Goal: Task Accomplishment & Management: Use online tool/utility

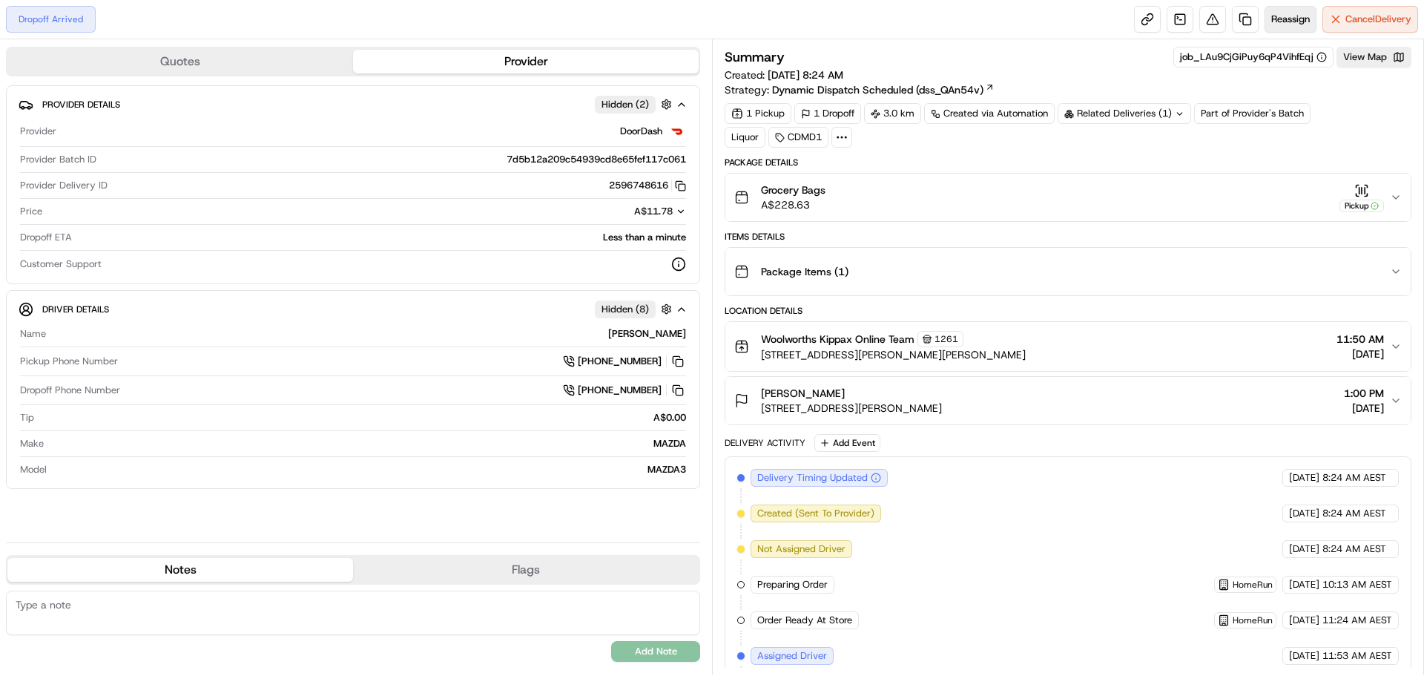
click at [1294, 27] on button "Reassign" at bounding box center [1290, 19] width 52 height 27
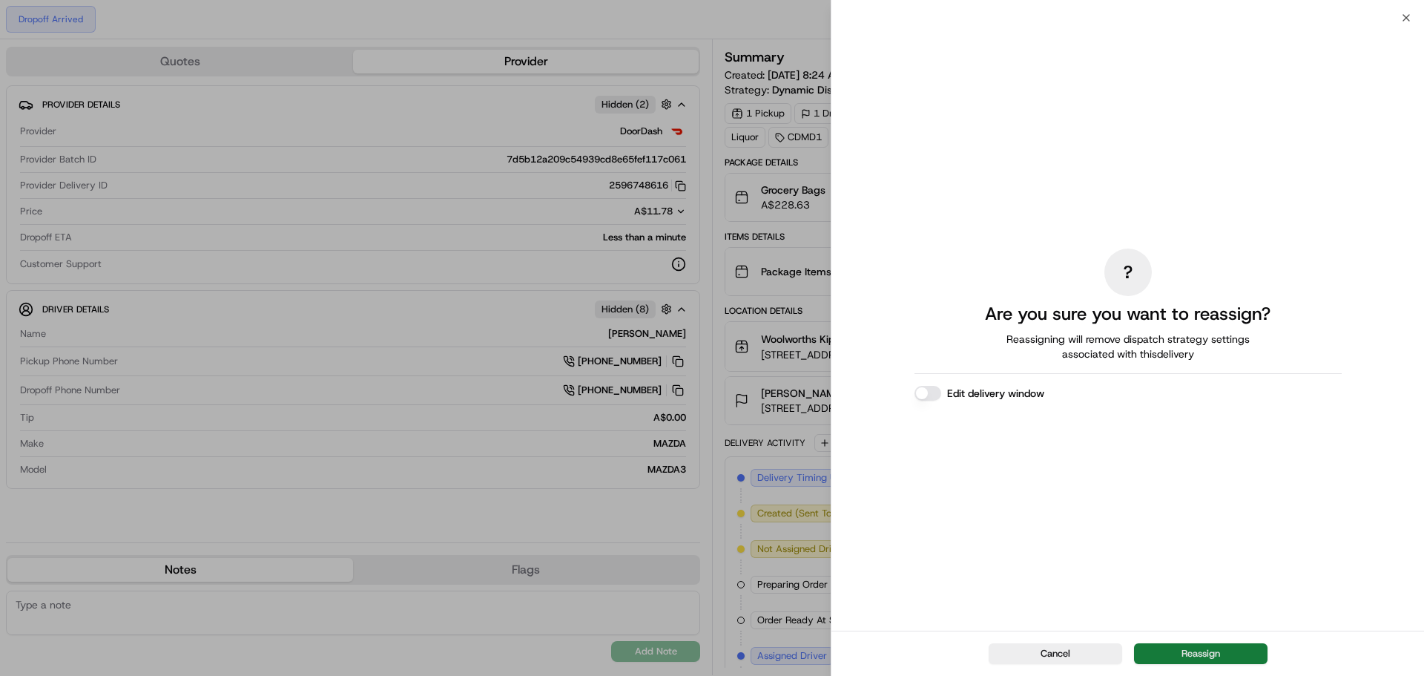
click at [1189, 656] on button "Reassign" at bounding box center [1200, 653] width 133 height 21
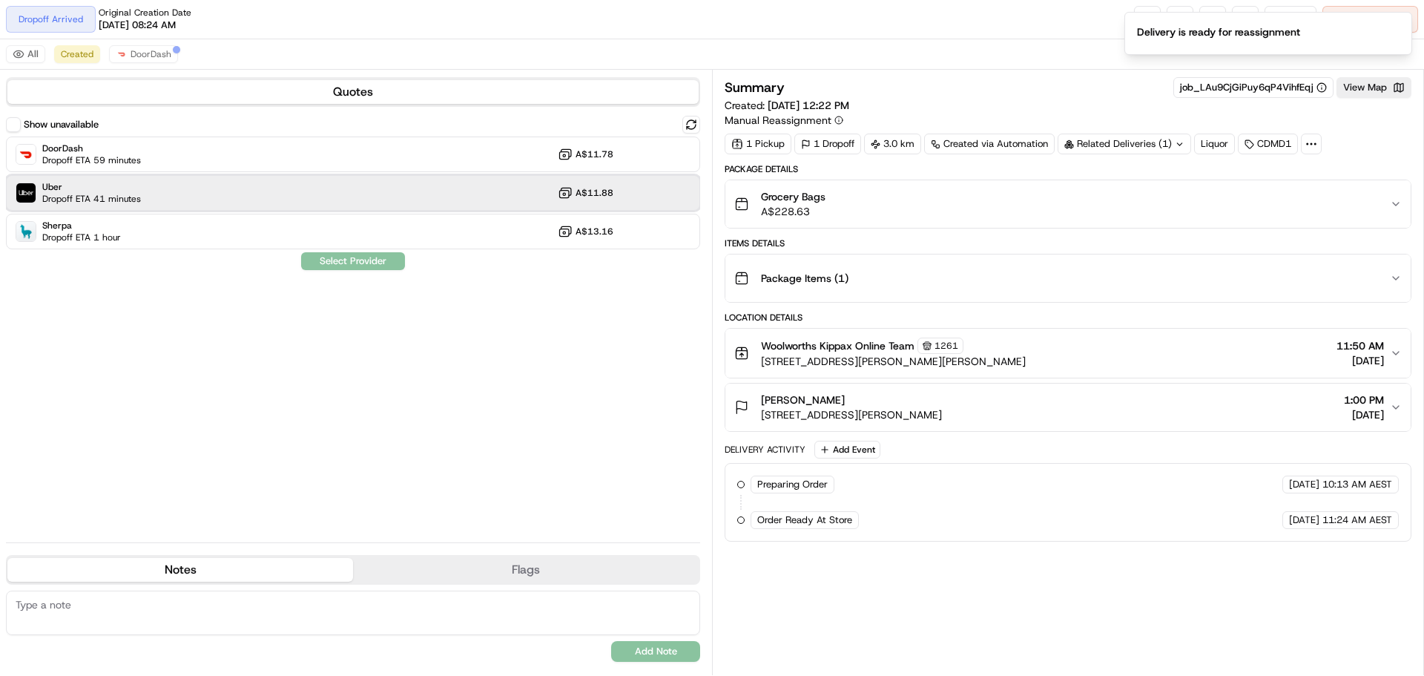
click at [280, 192] on div "Uber Dropoff ETA 41 minutes A$11.88" at bounding box center [353, 193] width 694 height 36
click at [386, 263] on button "Assign Provider" at bounding box center [352, 261] width 105 height 18
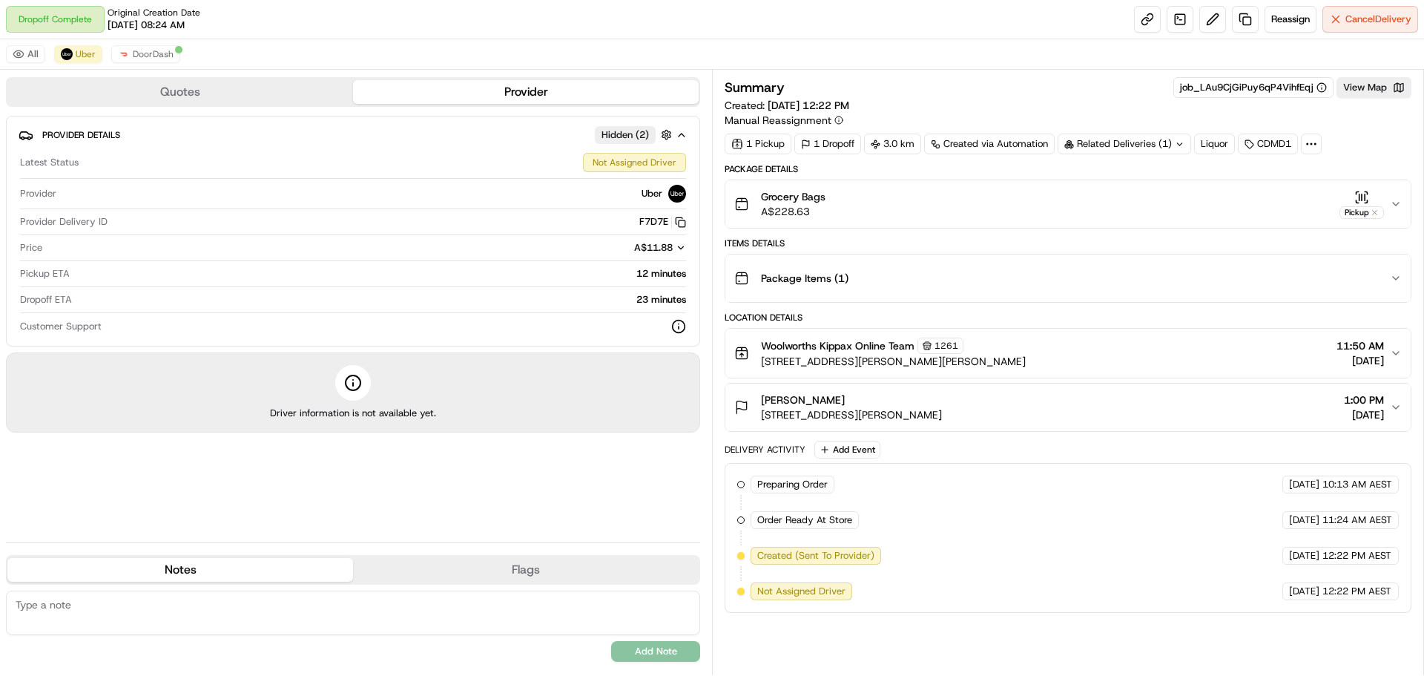
click at [887, 191] on div "Grocery Bags A$228.63 Pickup" at bounding box center [1062, 204] width 656 height 30
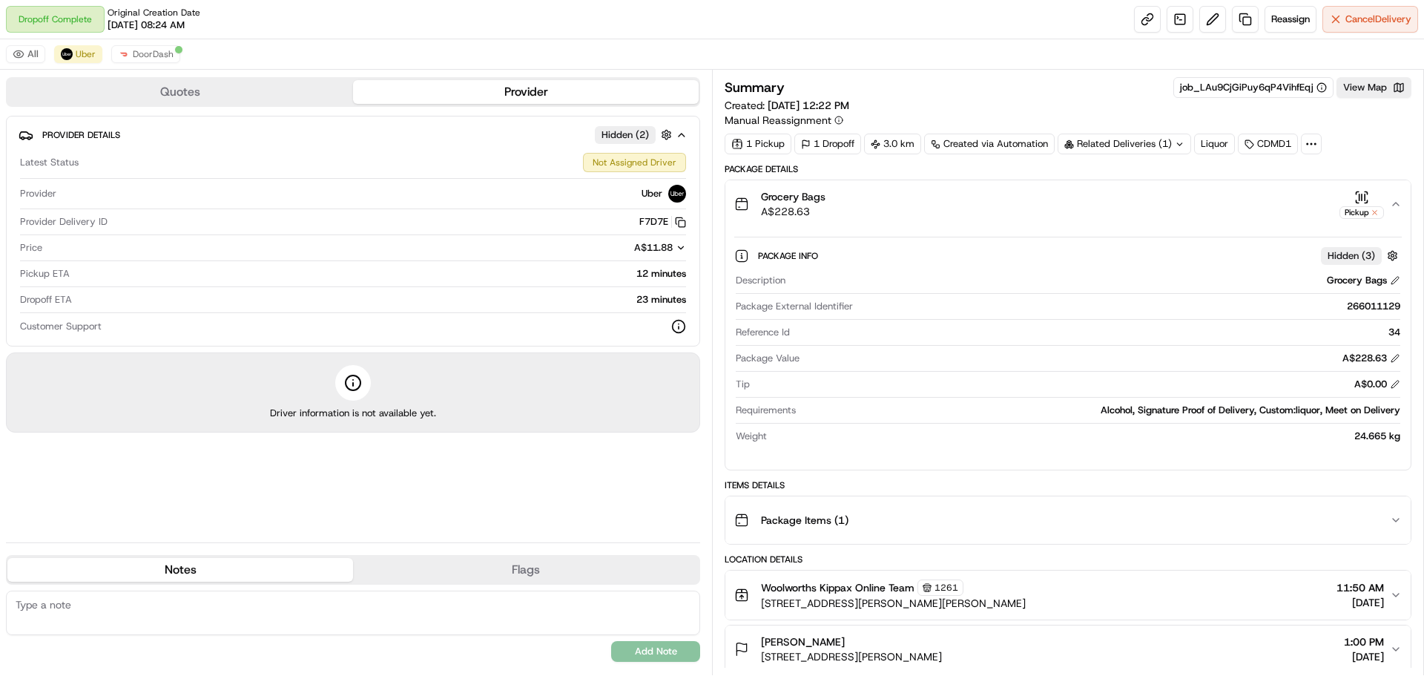
click at [888, 192] on div "Grocery Bags A$228.63 Pickup" at bounding box center [1062, 204] width 656 height 30
